Goal: Information Seeking & Learning: Learn about a topic

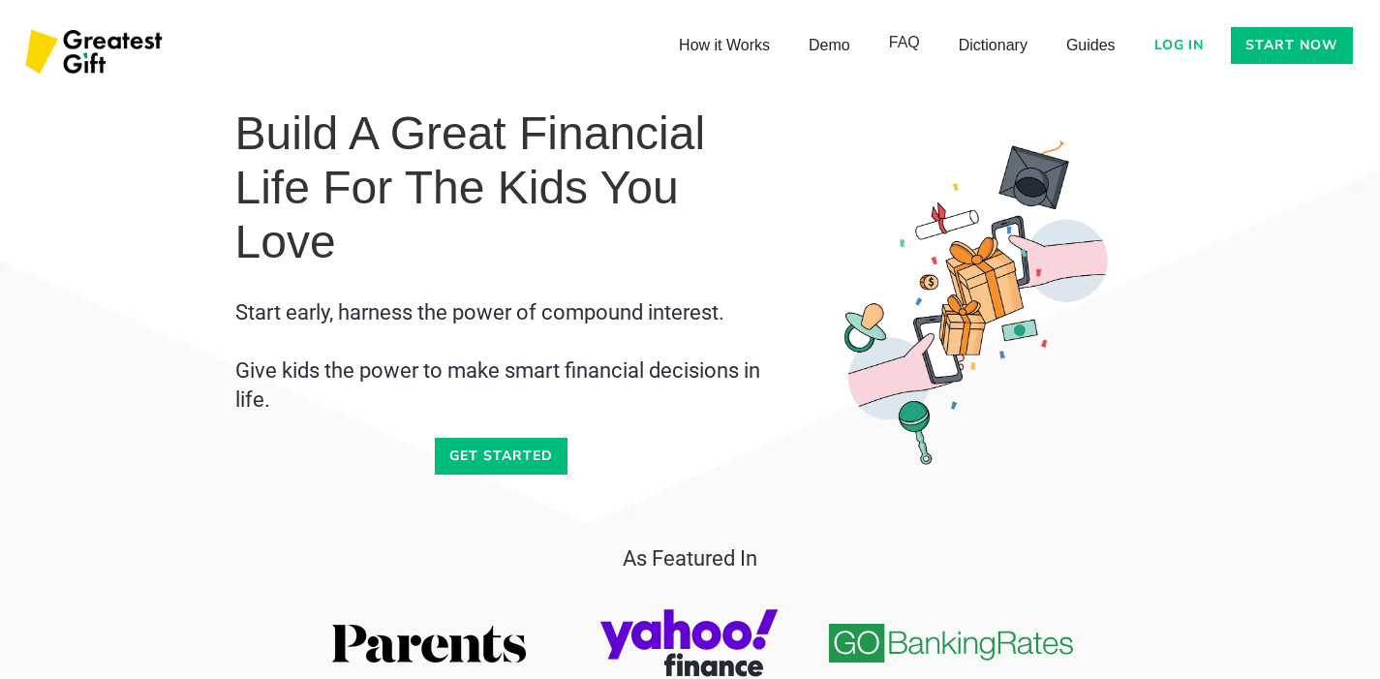
click at [901, 46] on link "FAQ" at bounding box center [905, 42] width 70 height 39
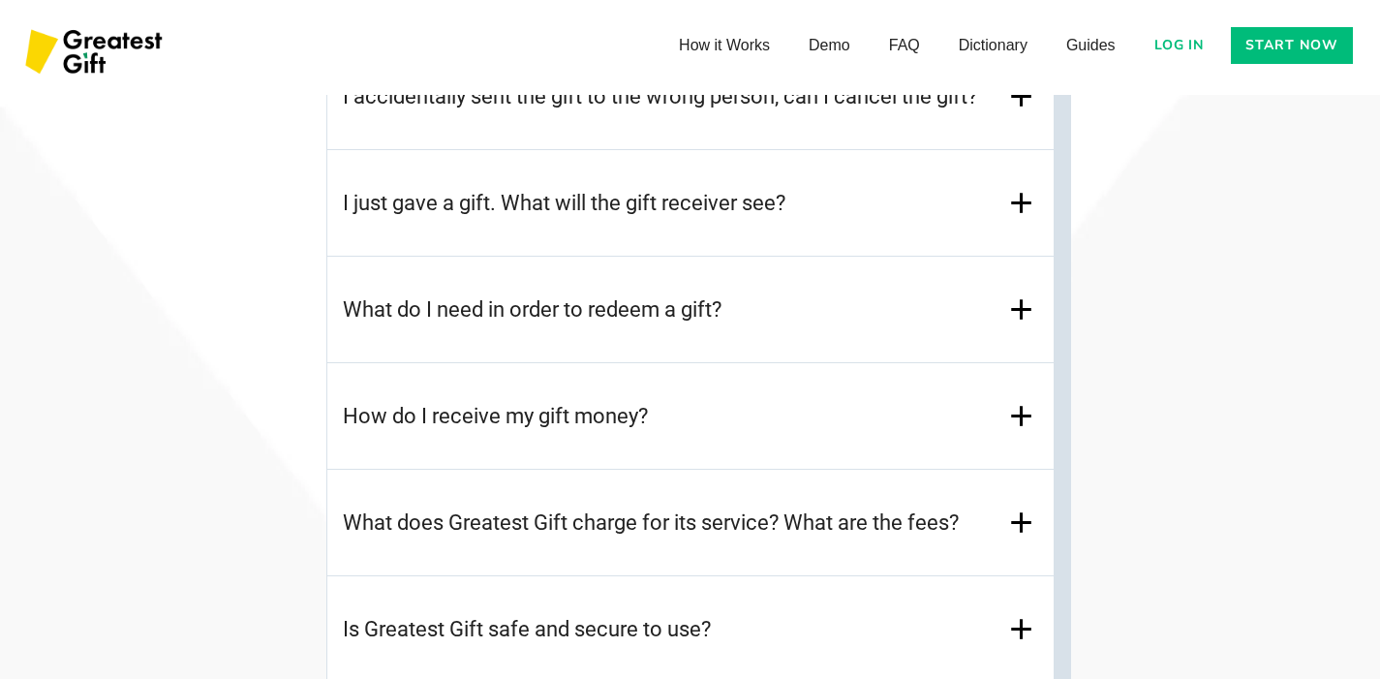
scroll to position [8715, 0]
click at [768, 210] on h3 "I just gave a gift. What will the gift receiver see?" at bounding box center [564, 202] width 443 height 29
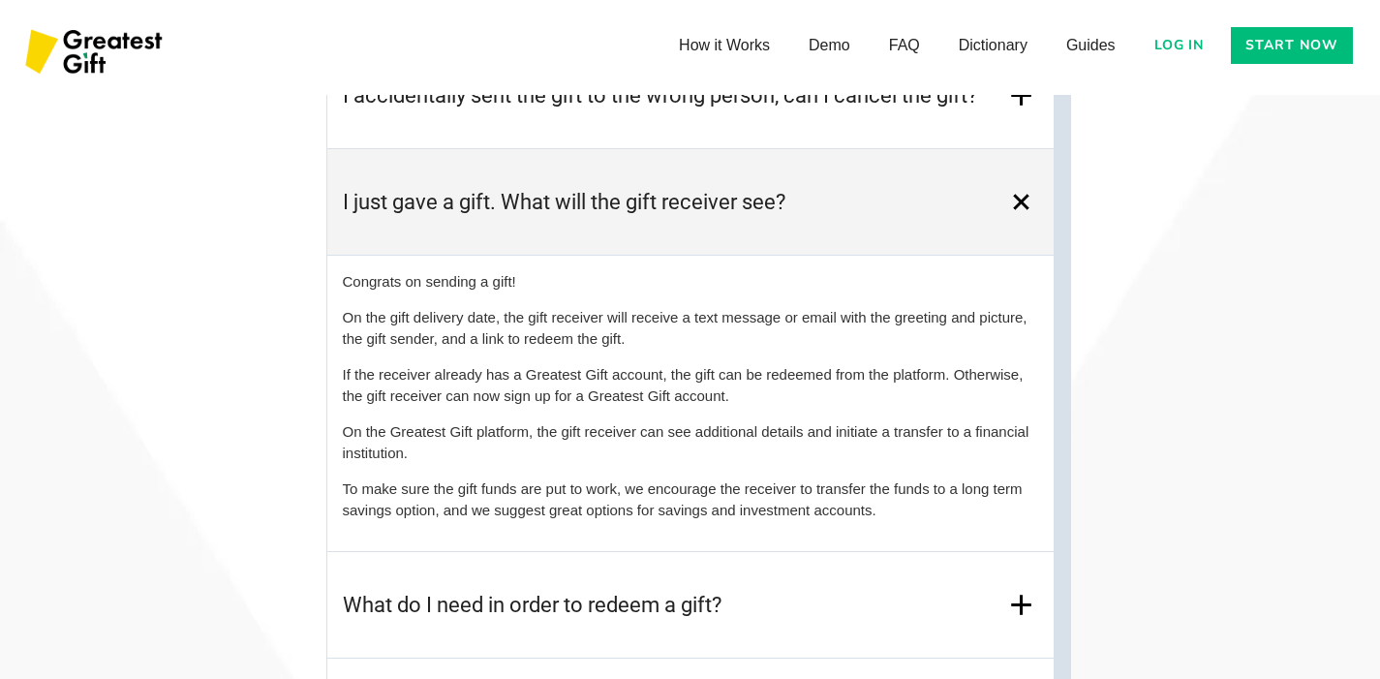
click at [768, 210] on h3 "I just gave a gift. What will the gift receiver see?" at bounding box center [564, 202] width 443 height 29
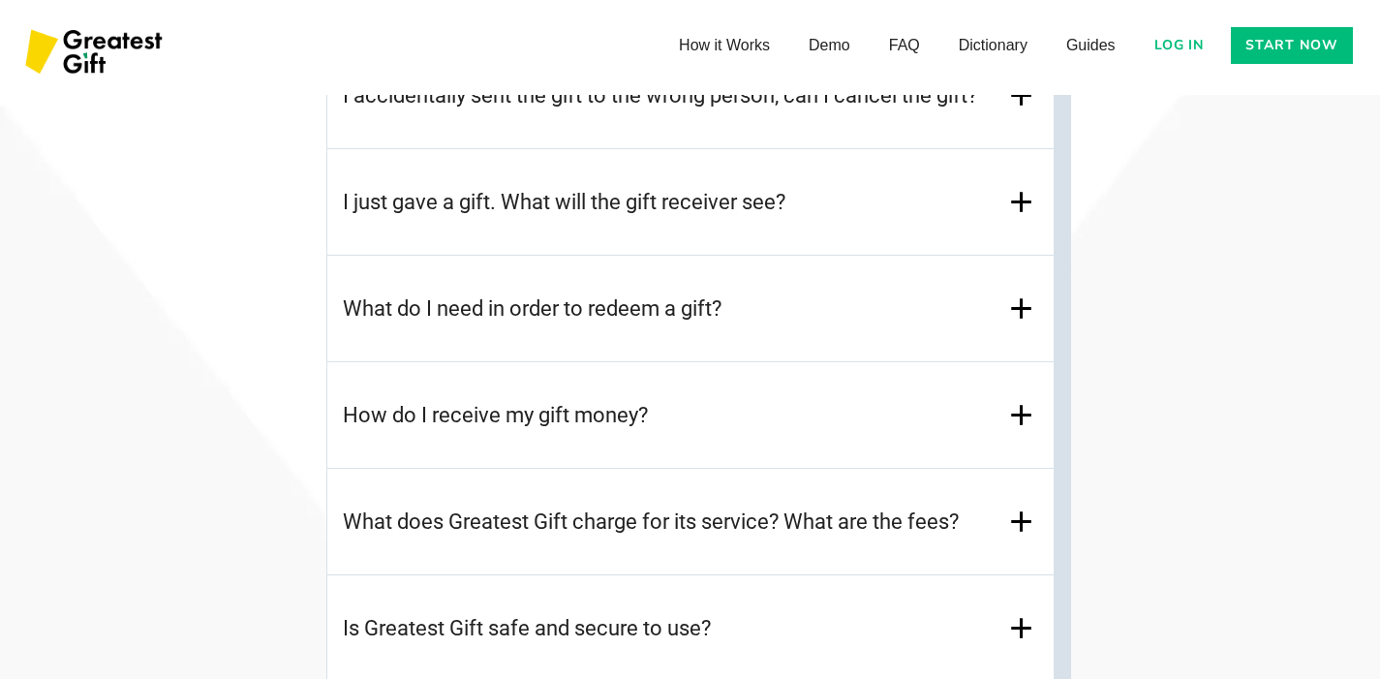
click at [626, 315] on h3 "What do I need in order to redeem a gift?" at bounding box center [532, 308] width 379 height 29
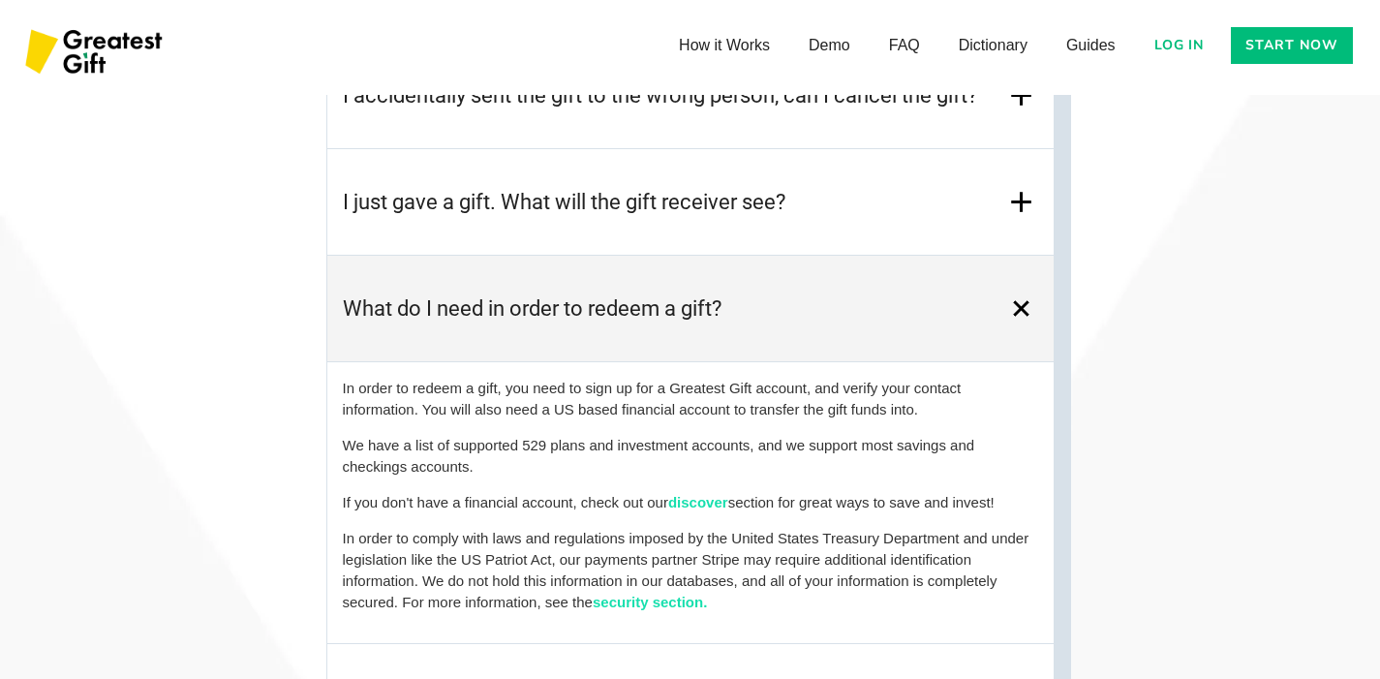
click at [626, 315] on h3 "What do I need in order to redeem a gift?" at bounding box center [532, 308] width 379 height 29
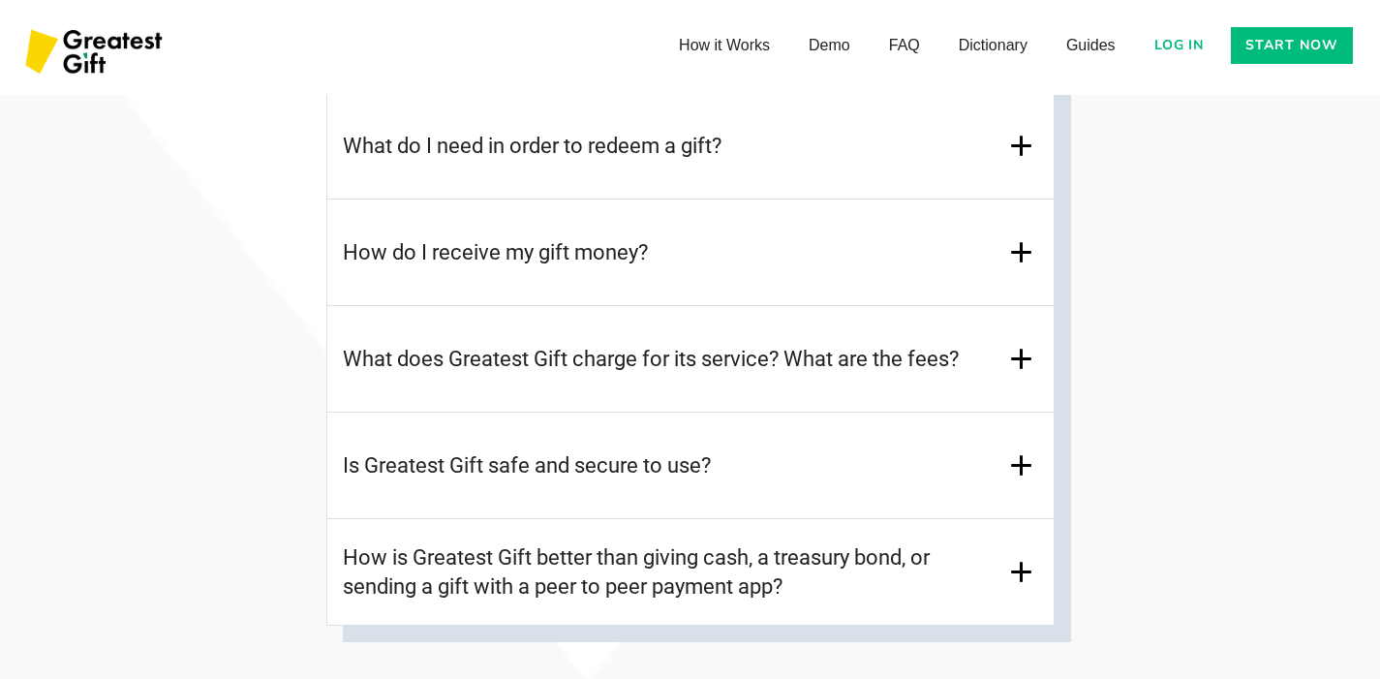
scroll to position [8902, 0]
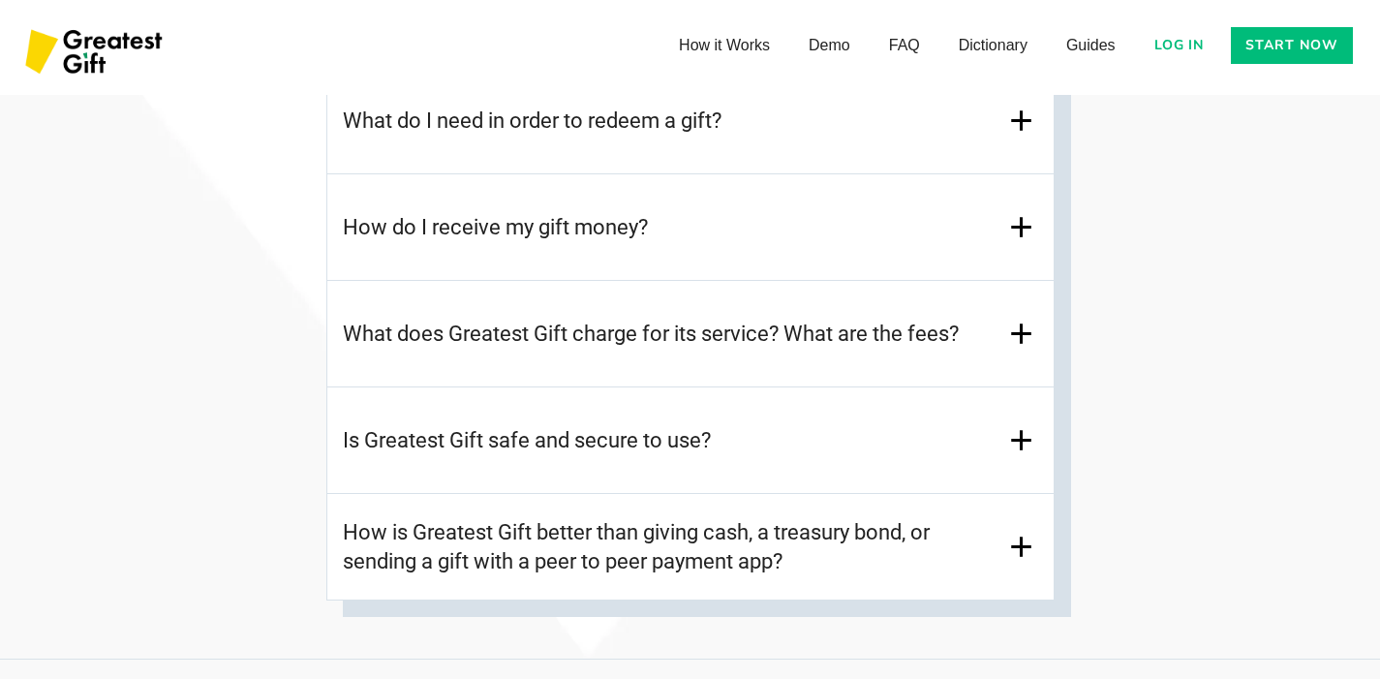
click at [506, 346] on h3 "What does Greatest Gift charge for its service? What are the fees?" at bounding box center [651, 334] width 616 height 29
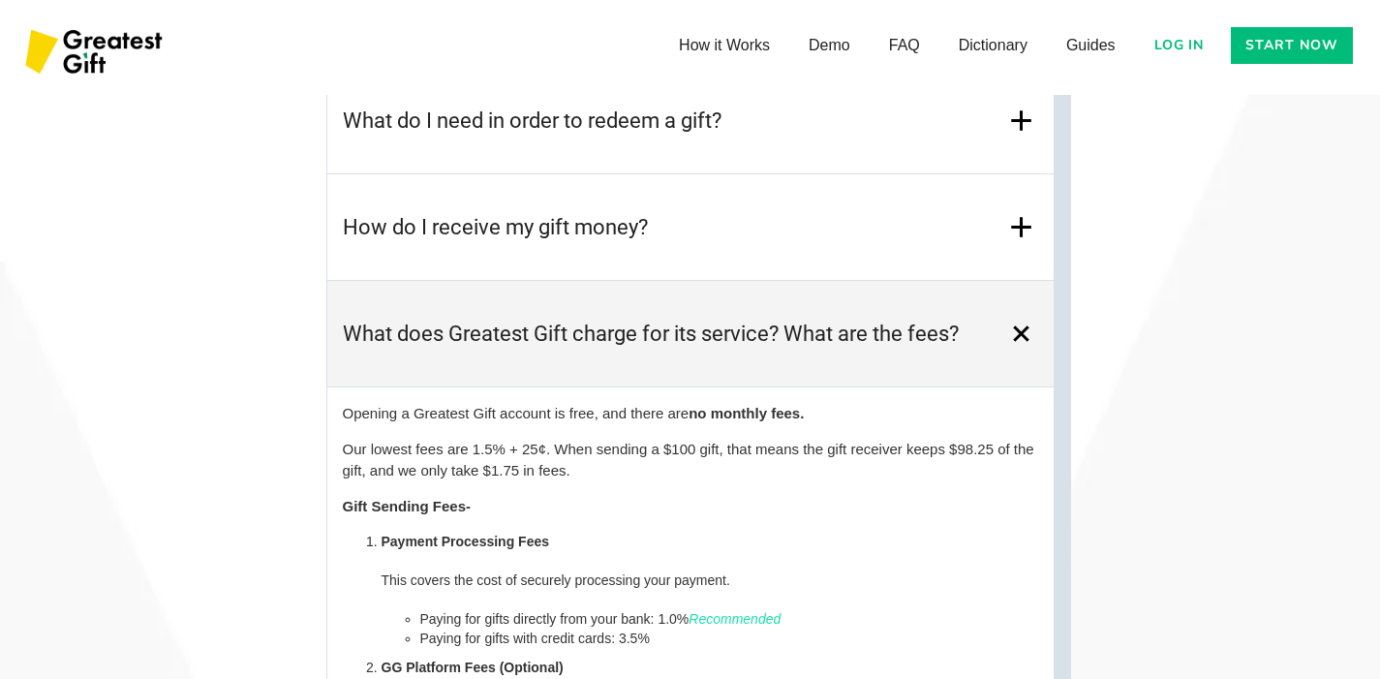
click at [506, 346] on h3 "What does Greatest Gift charge for its service? What are the fees?" at bounding box center [651, 334] width 616 height 29
